Goal: Task Accomplishment & Management: Complete application form

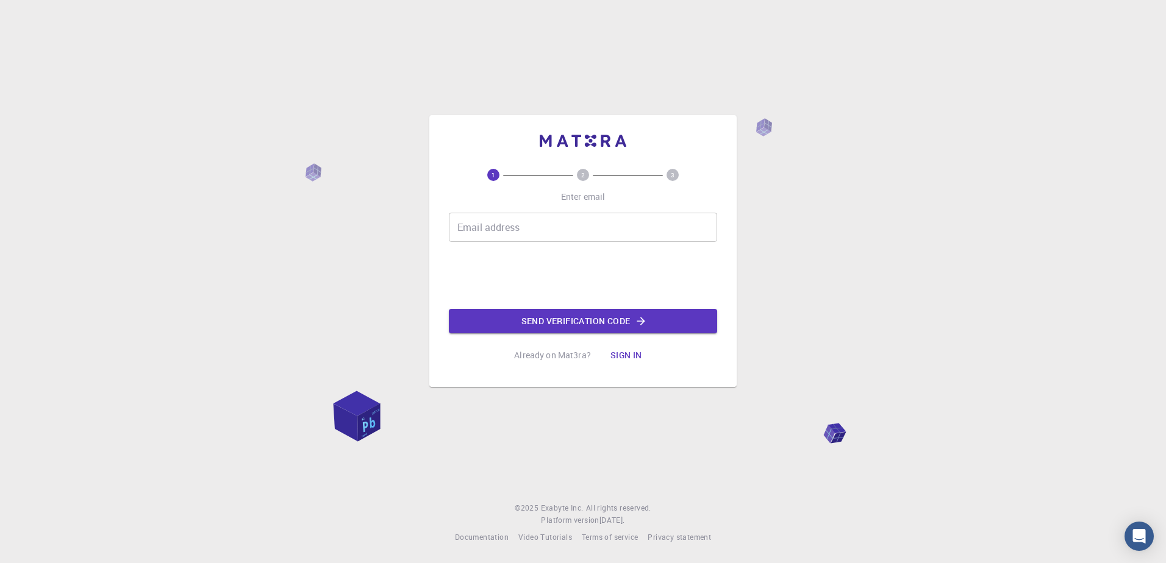
click at [551, 227] on input "Email address" at bounding box center [583, 227] width 268 height 29
type input "[EMAIL_ADDRESS][DOMAIN_NAME]"
click at [553, 324] on button "Send verification code" at bounding box center [583, 321] width 268 height 24
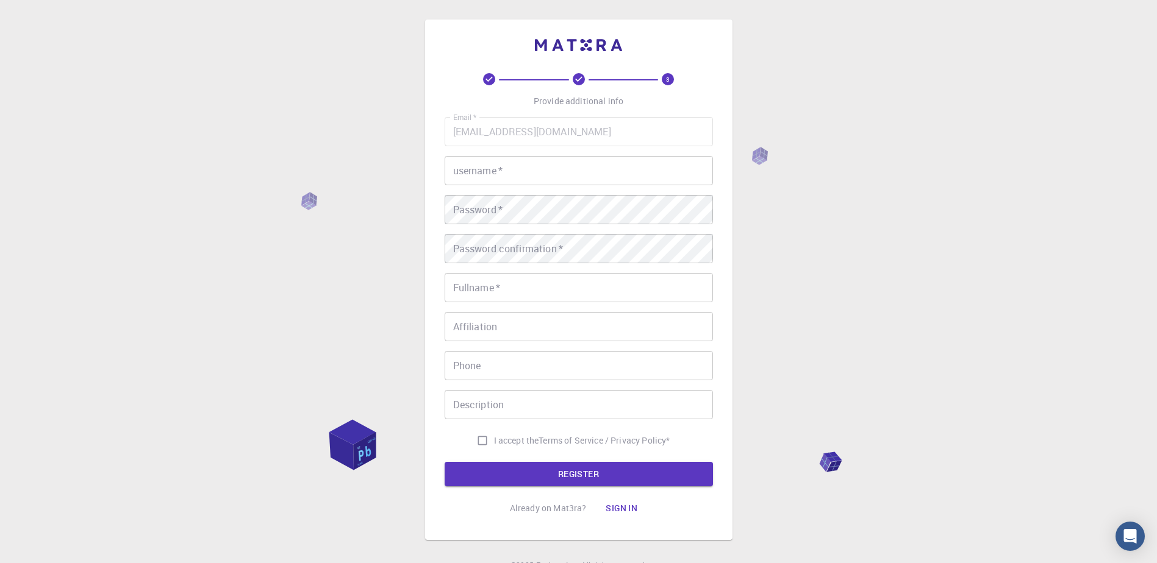
click at [536, 177] on input "username   *" at bounding box center [578, 170] width 268 height 29
type input "Zain"
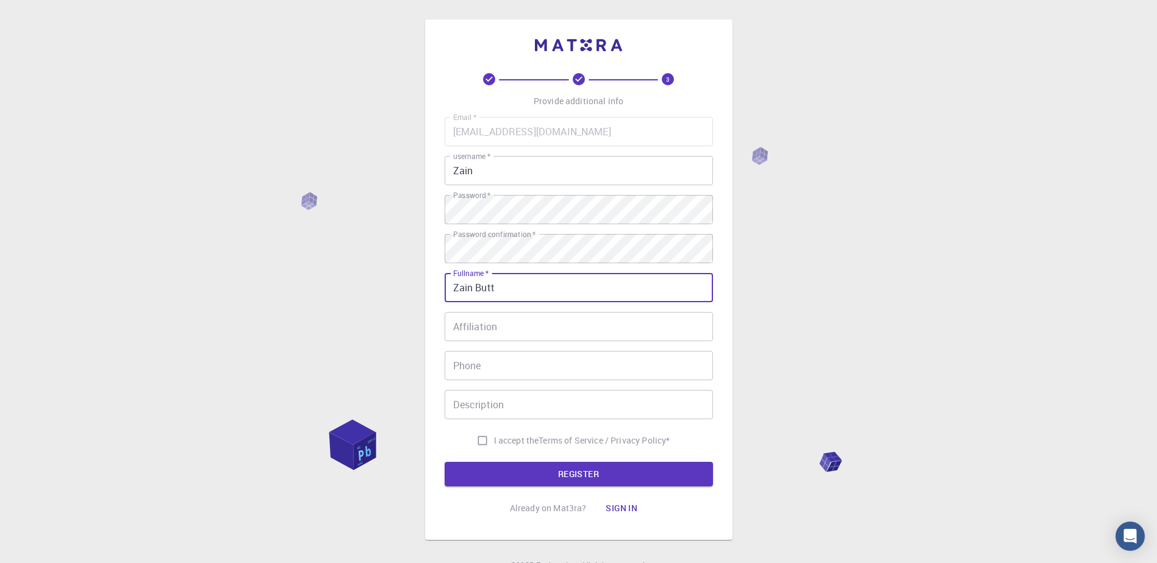
type input "Zain Butt"
click at [480, 444] on input "I accept the Terms of Service / Privacy Policy *" at bounding box center [482, 440] width 23 height 23
checkbox input "true"
click at [495, 466] on button "REGISTER" at bounding box center [578, 474] width 268 height 24
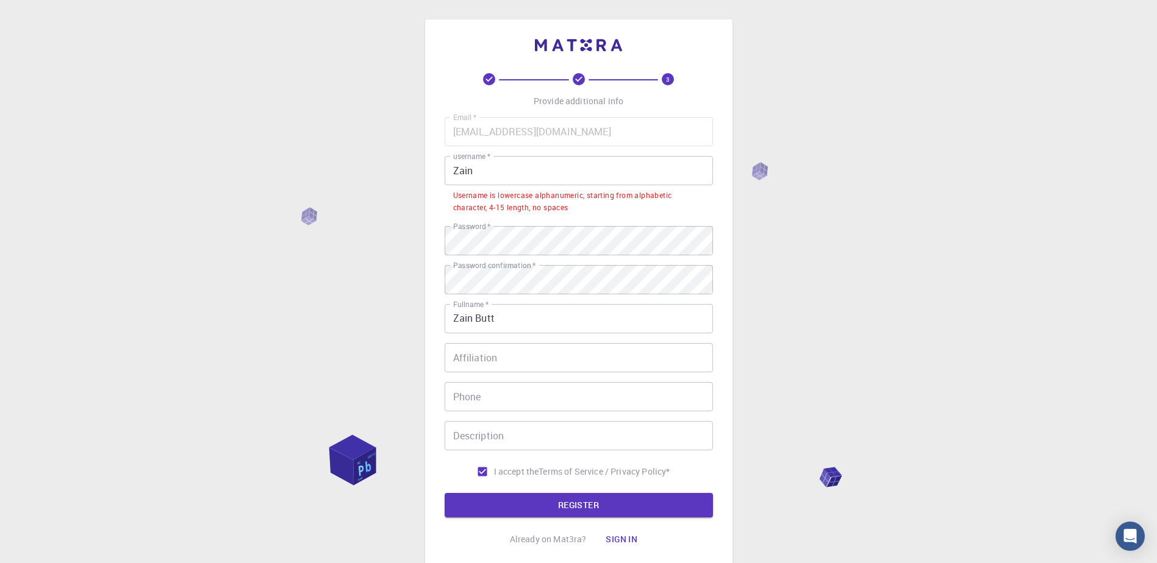
click at [490, 169] on input "Zain" at bounding box center [578, 170] width 268 height 29
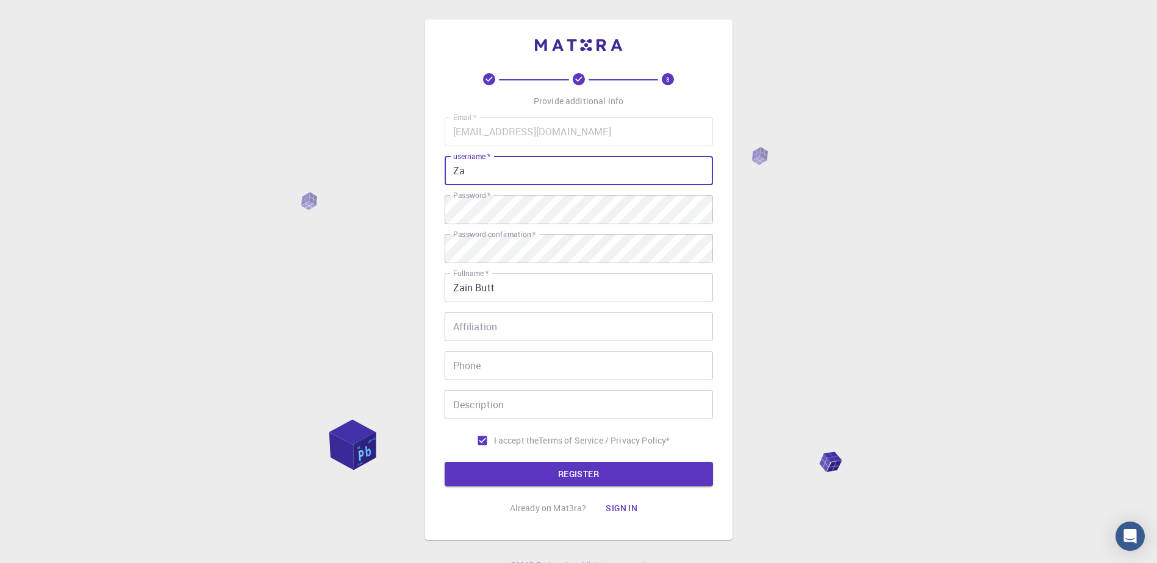
type input "Z"
type input "zainbutt"
click at [579, 470] on button "REGISTER" at bounding box center [578, 474] width 268 height 24
